Goal: Task Accomplishment & Management: Use online tool/utility

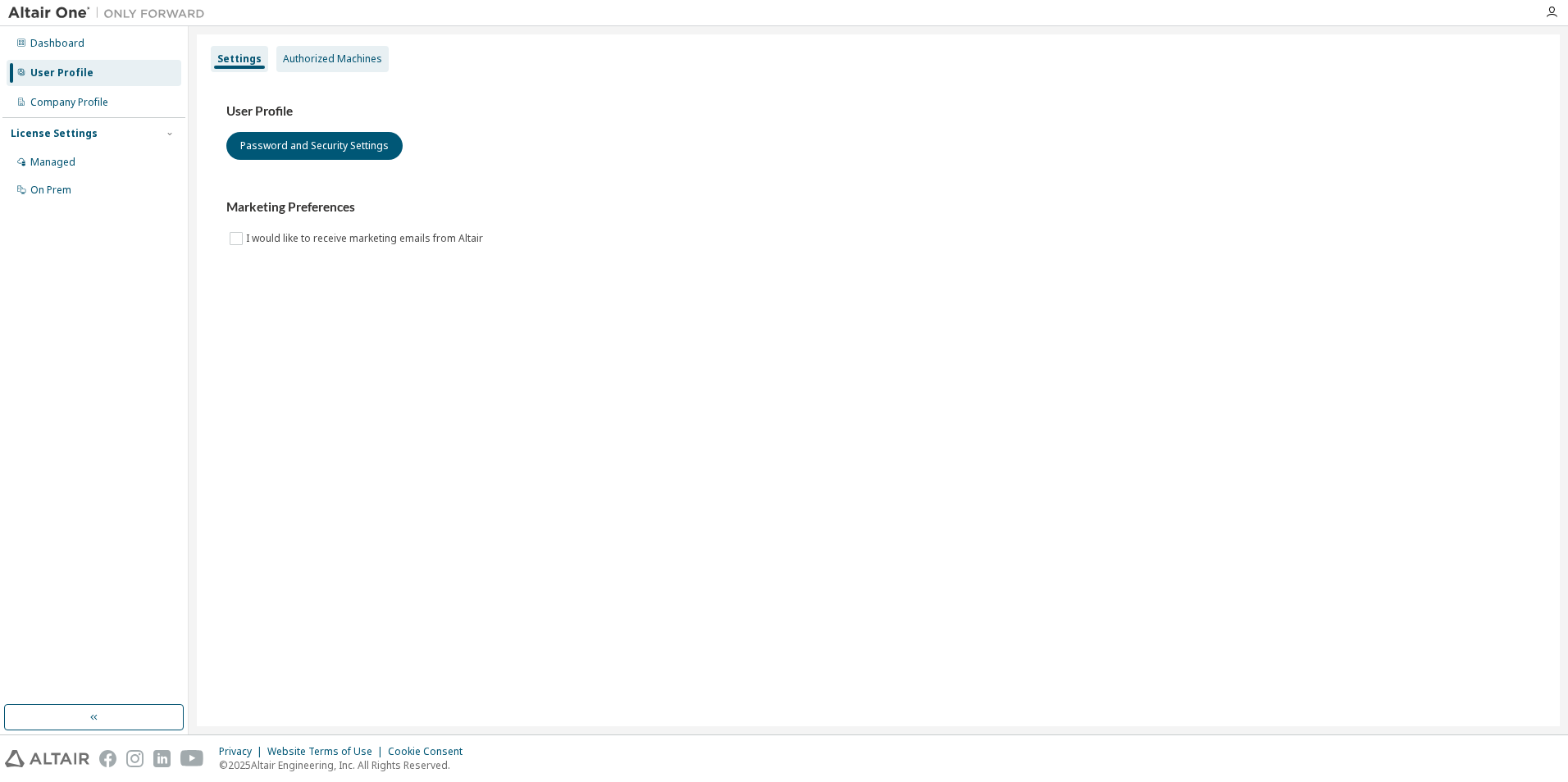
click at [313, 58] on div "Authorized Machines" at bounding box center [332, 58] width 99 height 13
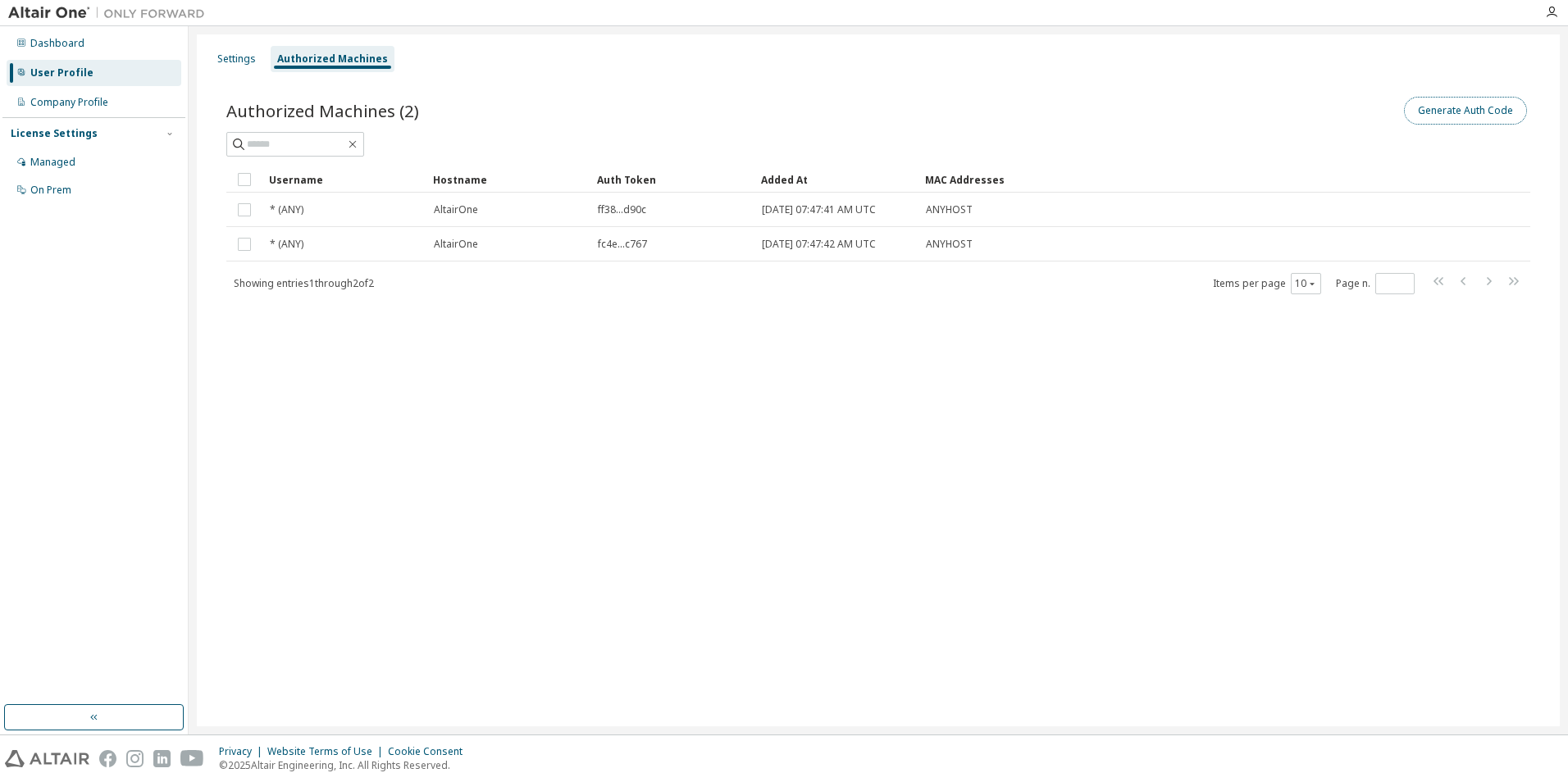
click at [1439, 114] on button "Generate Auth Code" at bounding box center [1465, 110] width 123 height 28
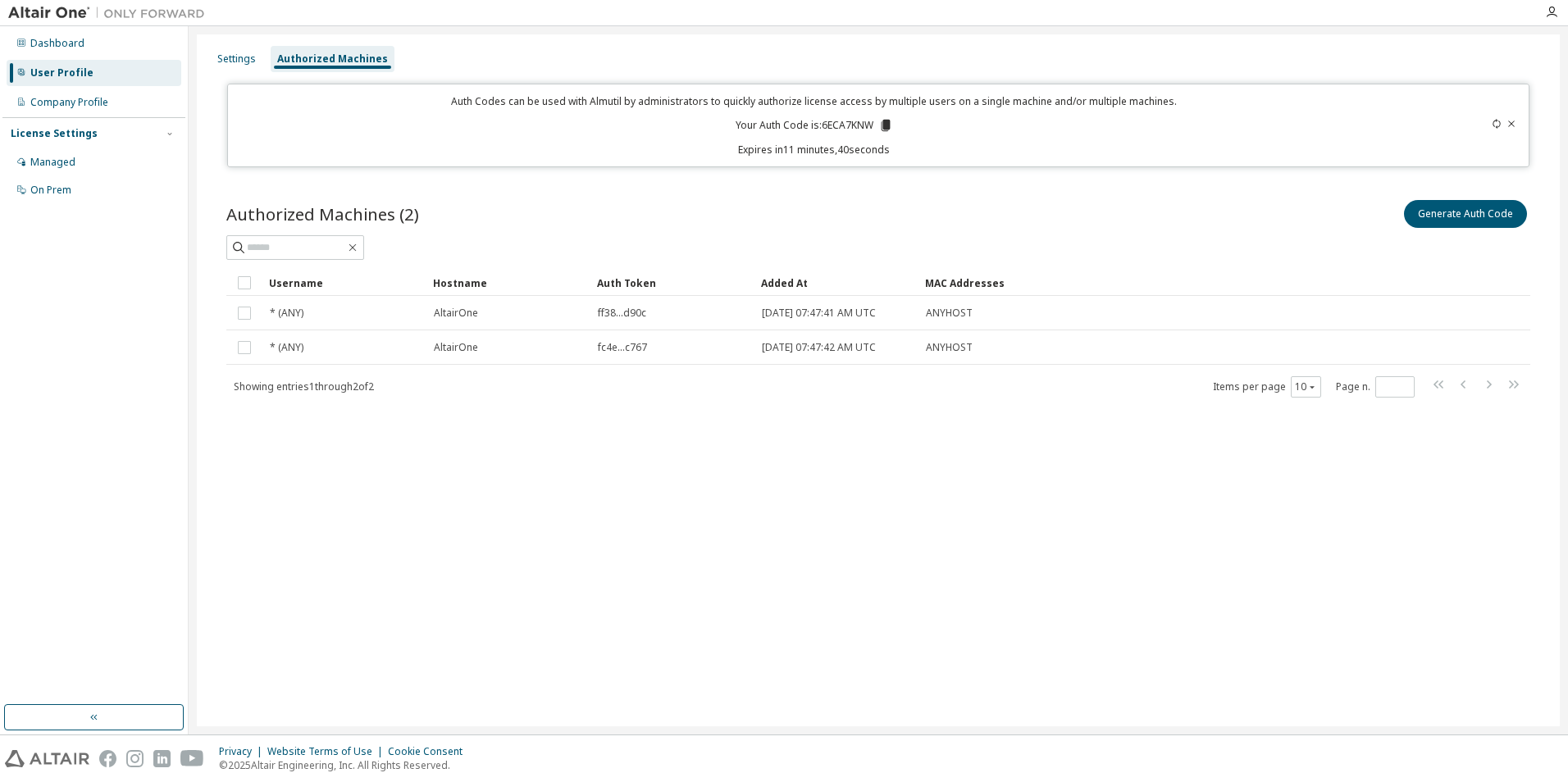
click at [826, 128] on p "Your Auth Code is: 6ECA7KNW" at bounding box center [815, 125] width 158 height 14
click at [881, 125] on icon at bounding box center [885, 125] width 14 height 14
